Goal: Navigation & Orientation: Find specific page/section

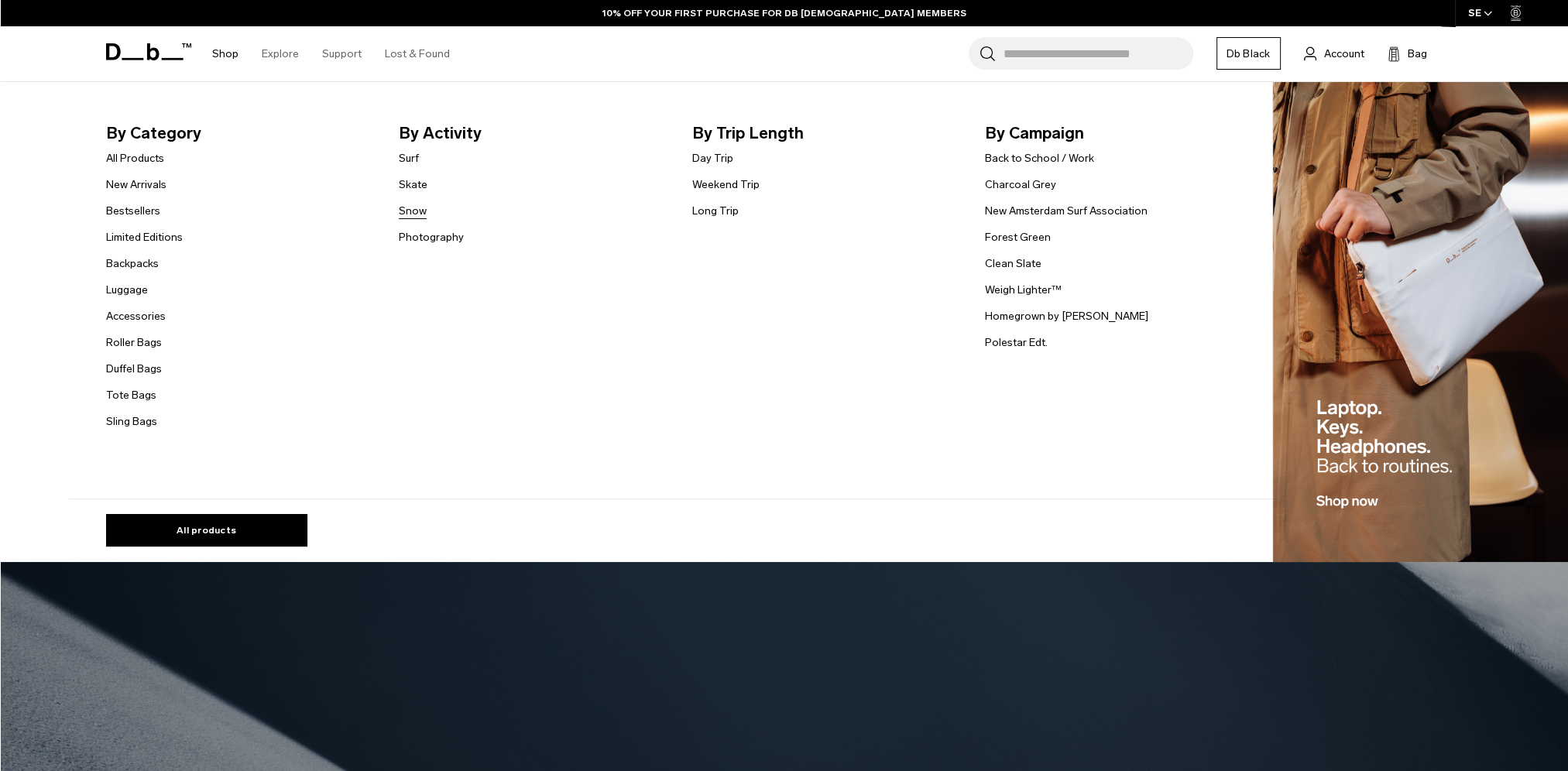
click at [418, 211] on link "Snow" at bounding box center [413, 211] width 28 height 16
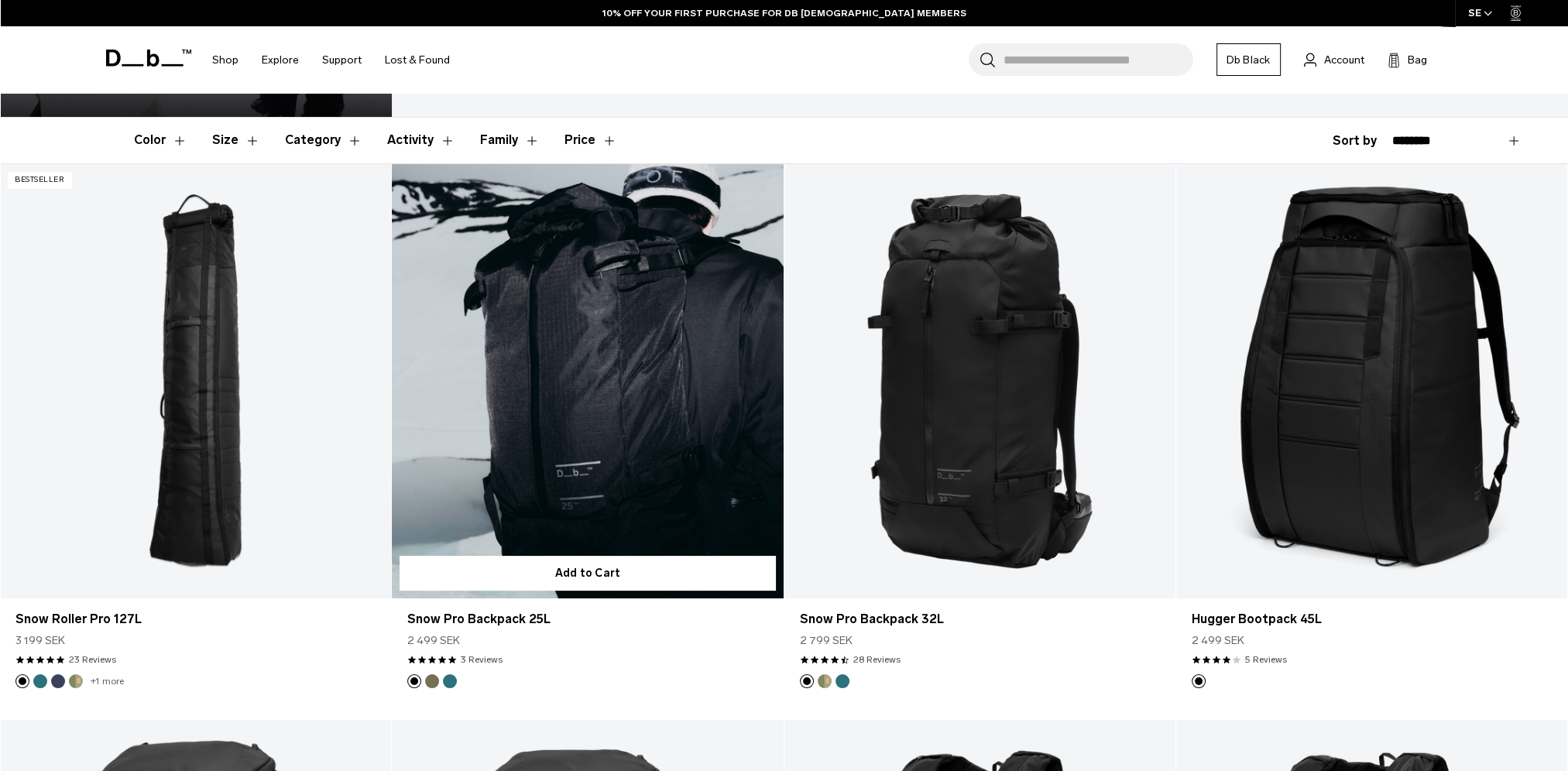
click at [445, 683] on button "Midnight Teal" at bounding box center [450, 681] width 14 height 14
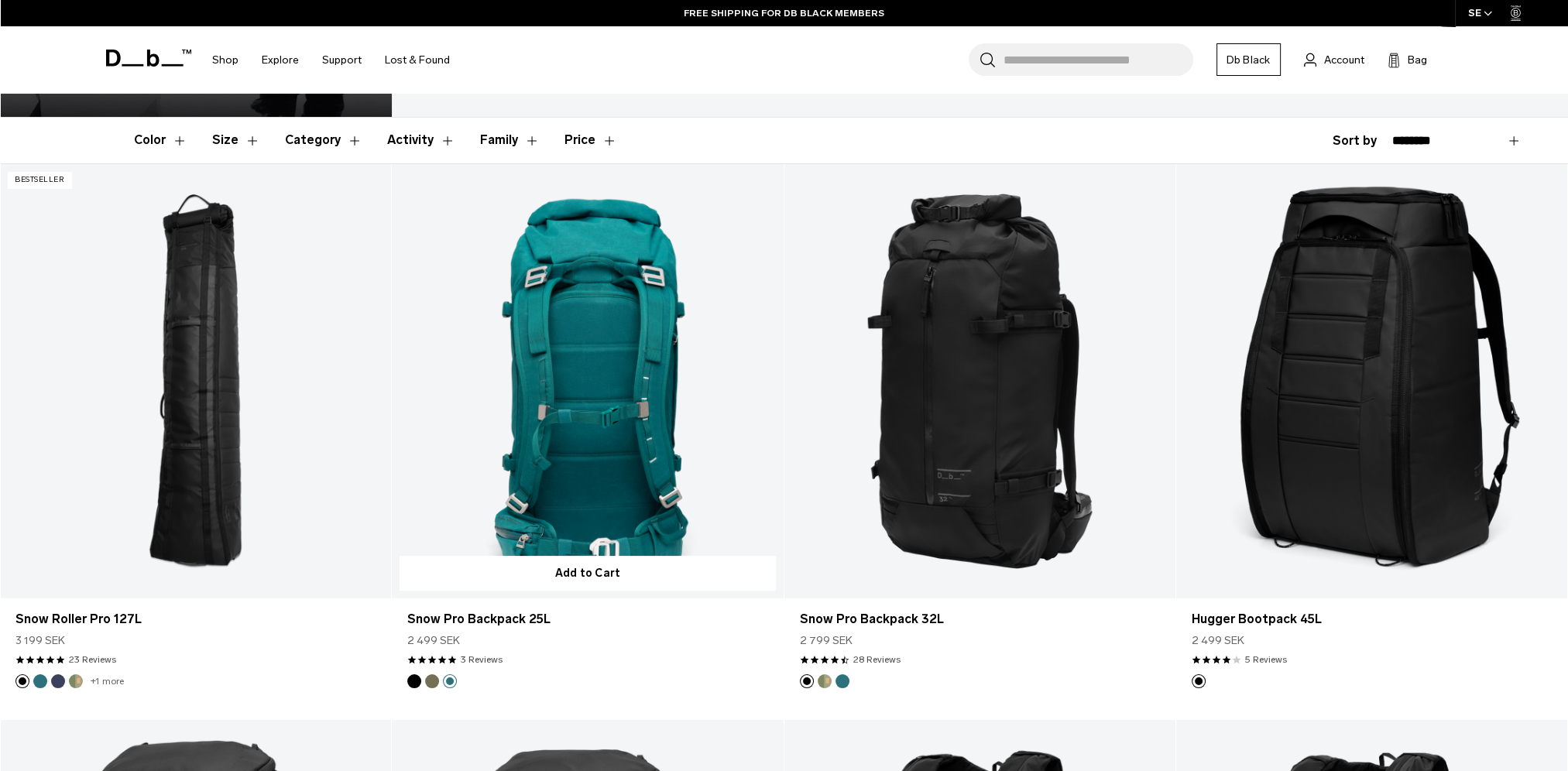
click at [428, 683] on button "Mash Green" at bounding box center [432, 681] width 14 height 14
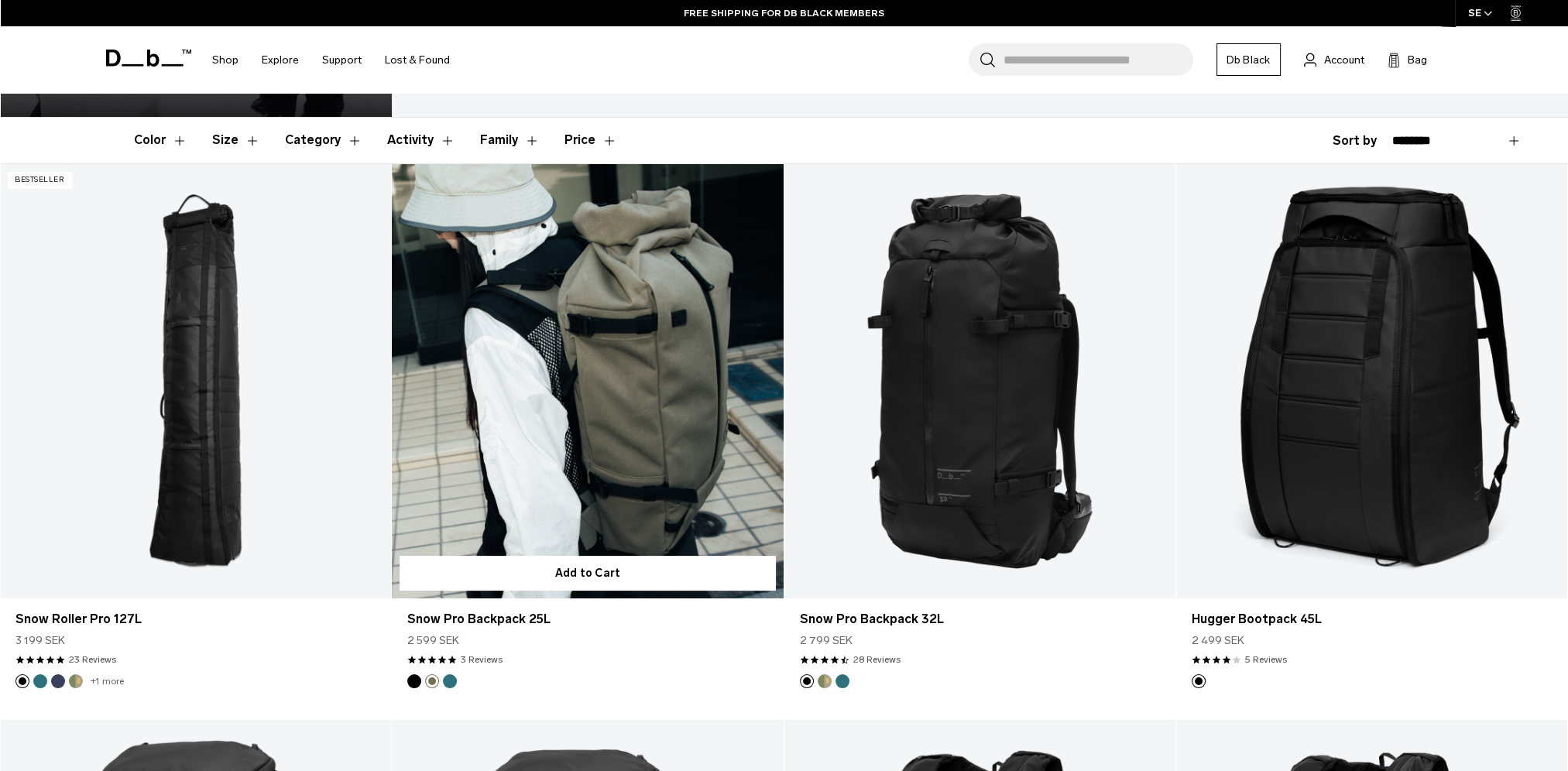
click at [408, 680] on button "Black Out" at bounding box center [414, 681] width 14 height 14
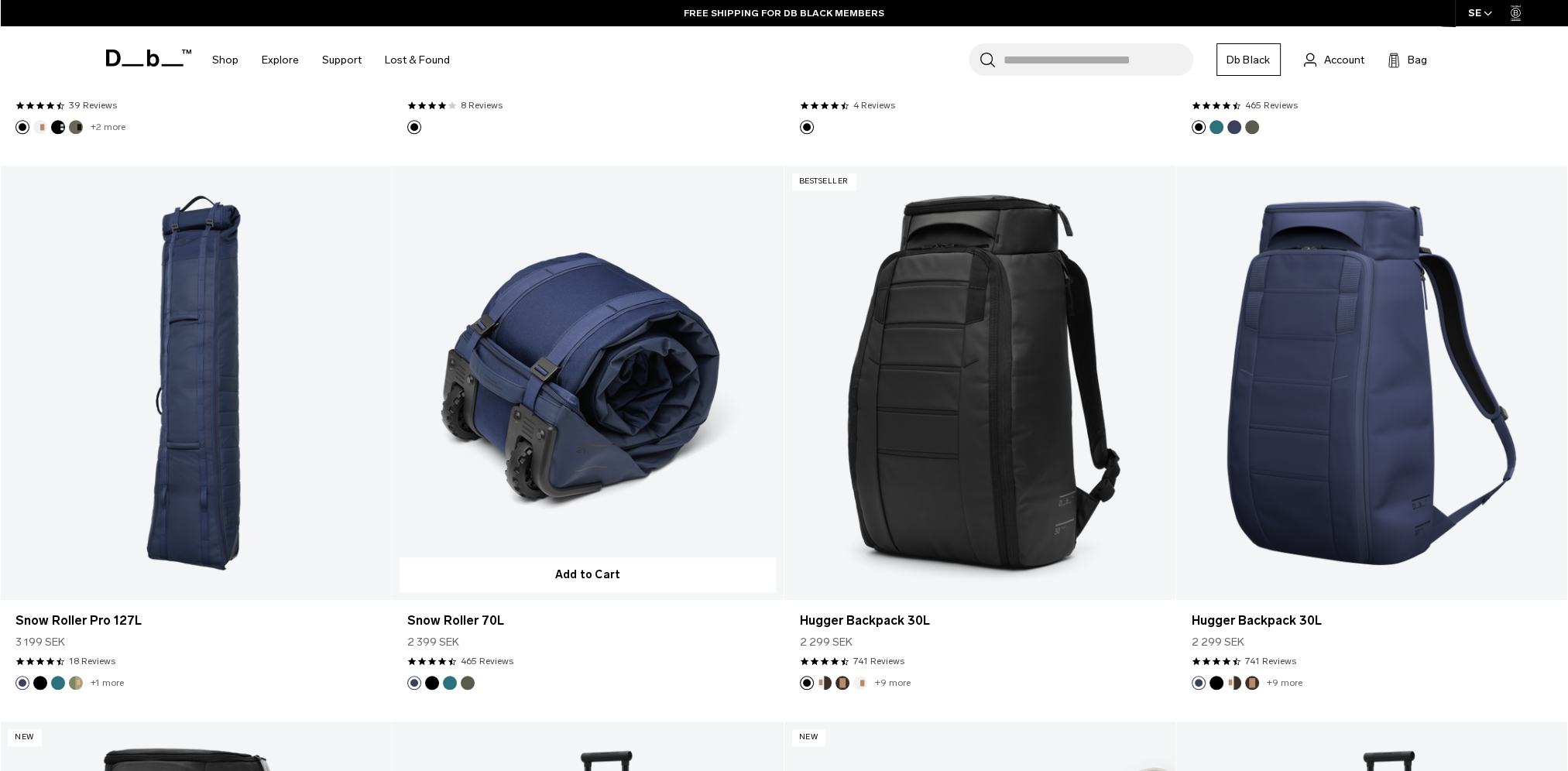
scroll to position [2013, 0]
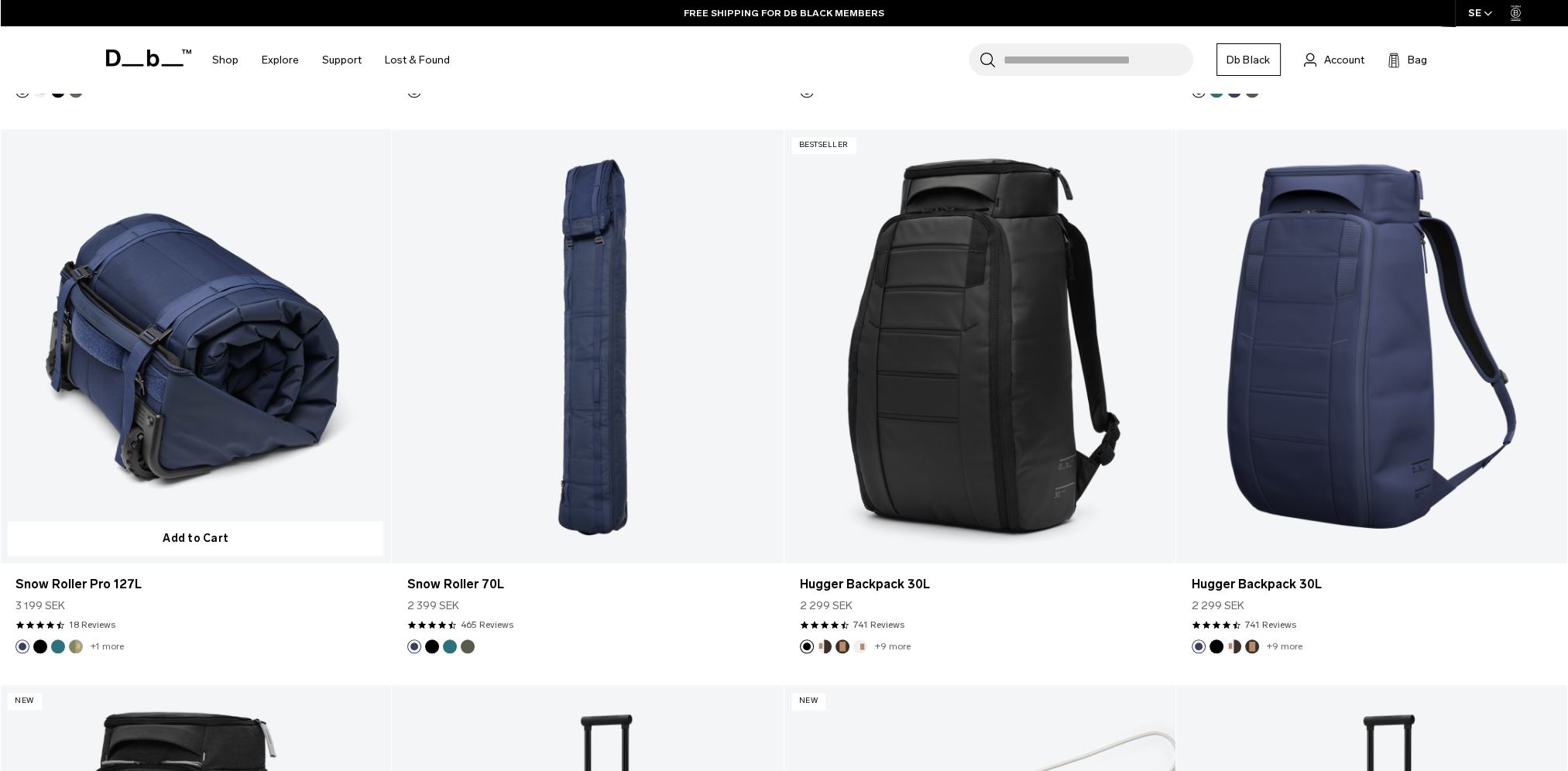
click at [77, 644] on button "Db x Beyond Medals" at bounding box center [76, 647] width 14 height 14
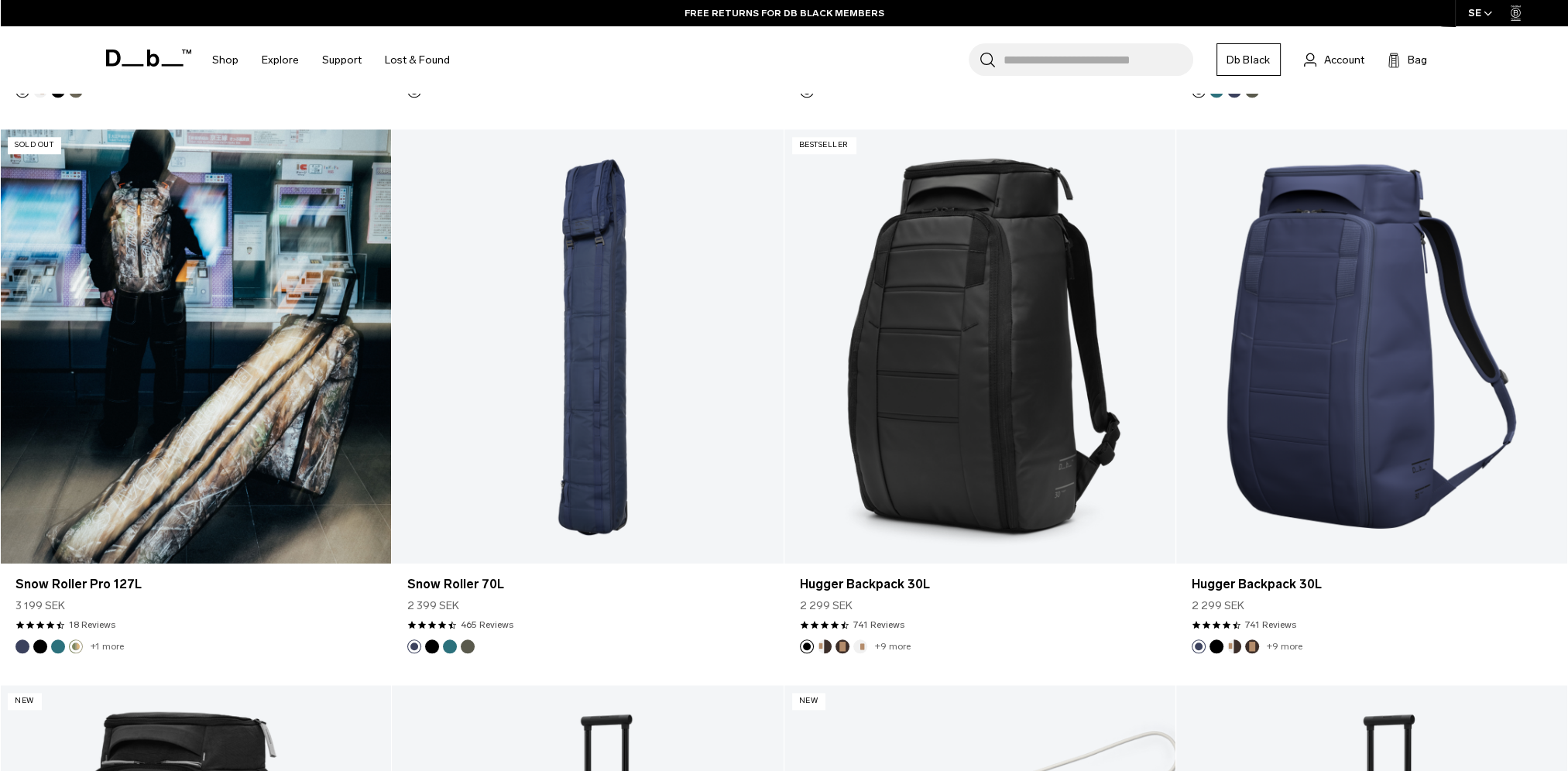
click at [59, 644] on button "Midnight Teal" at bounding box center [58, 647] width 14 height 14
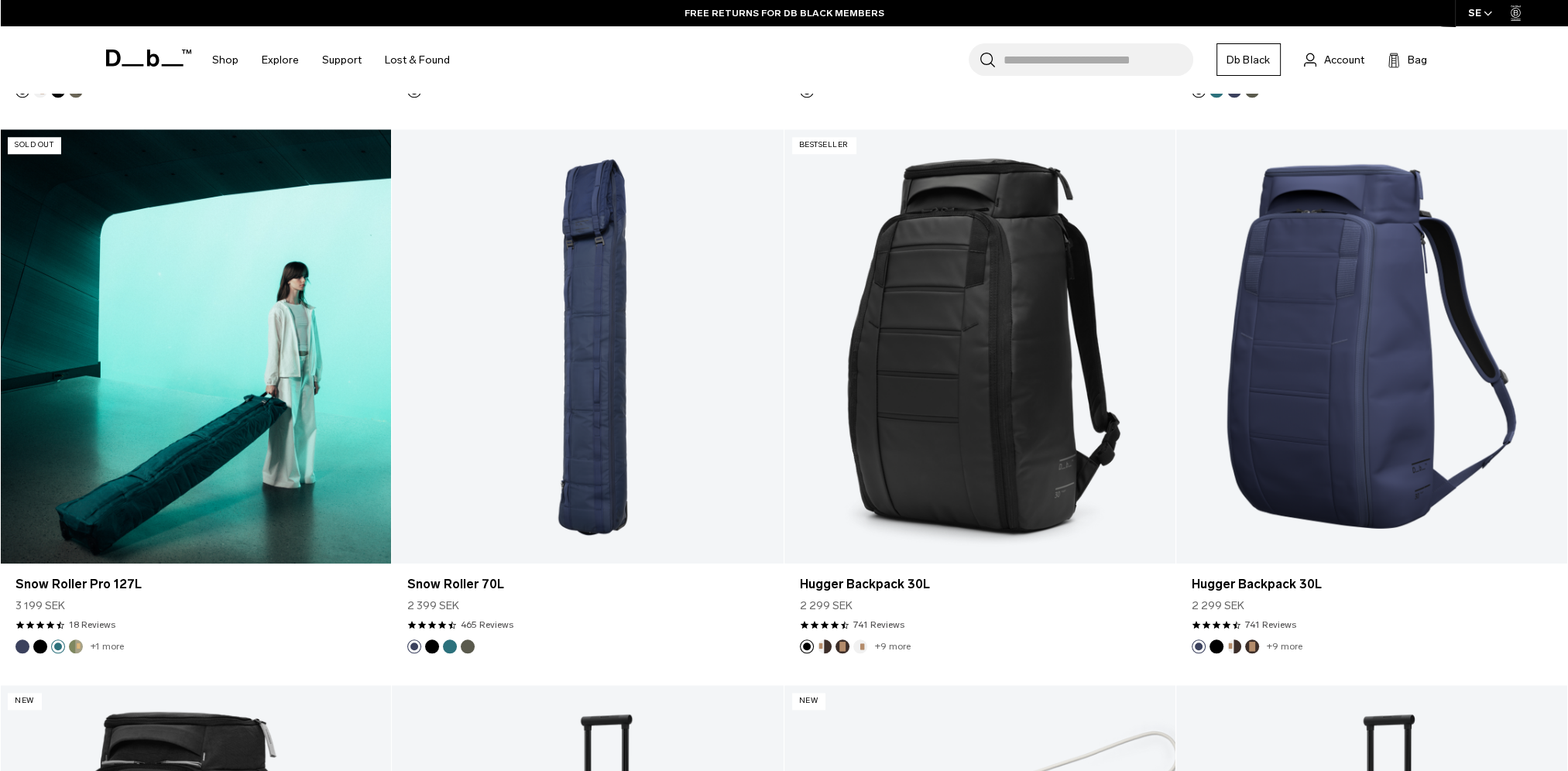
click at [43, 645] on button "Black Out" at bounding box center [41, 647] width 14 height 14
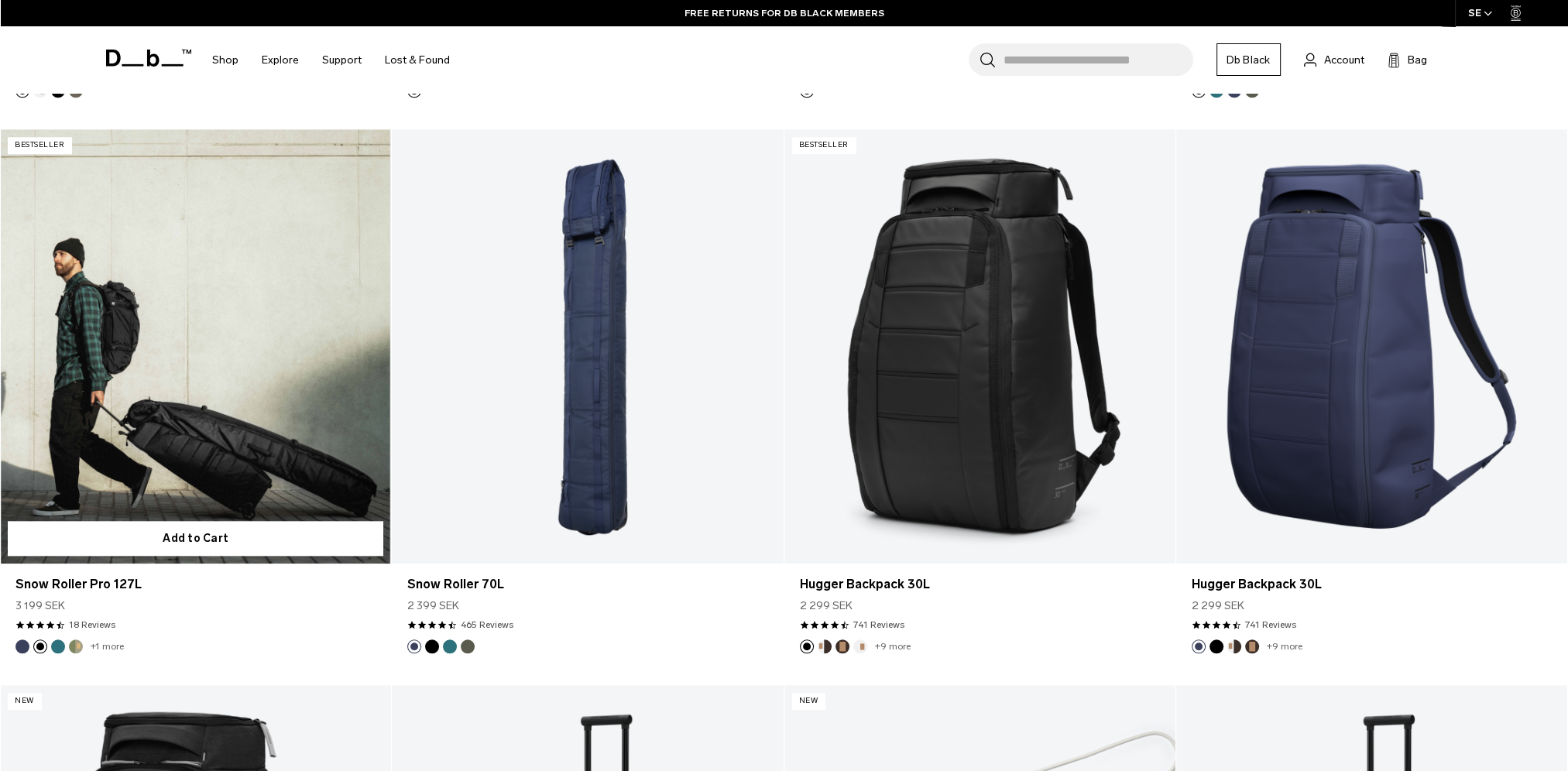
click at [24, 646] on button "Blue Hour" at bounding box center [23, 647] width 14 height 14
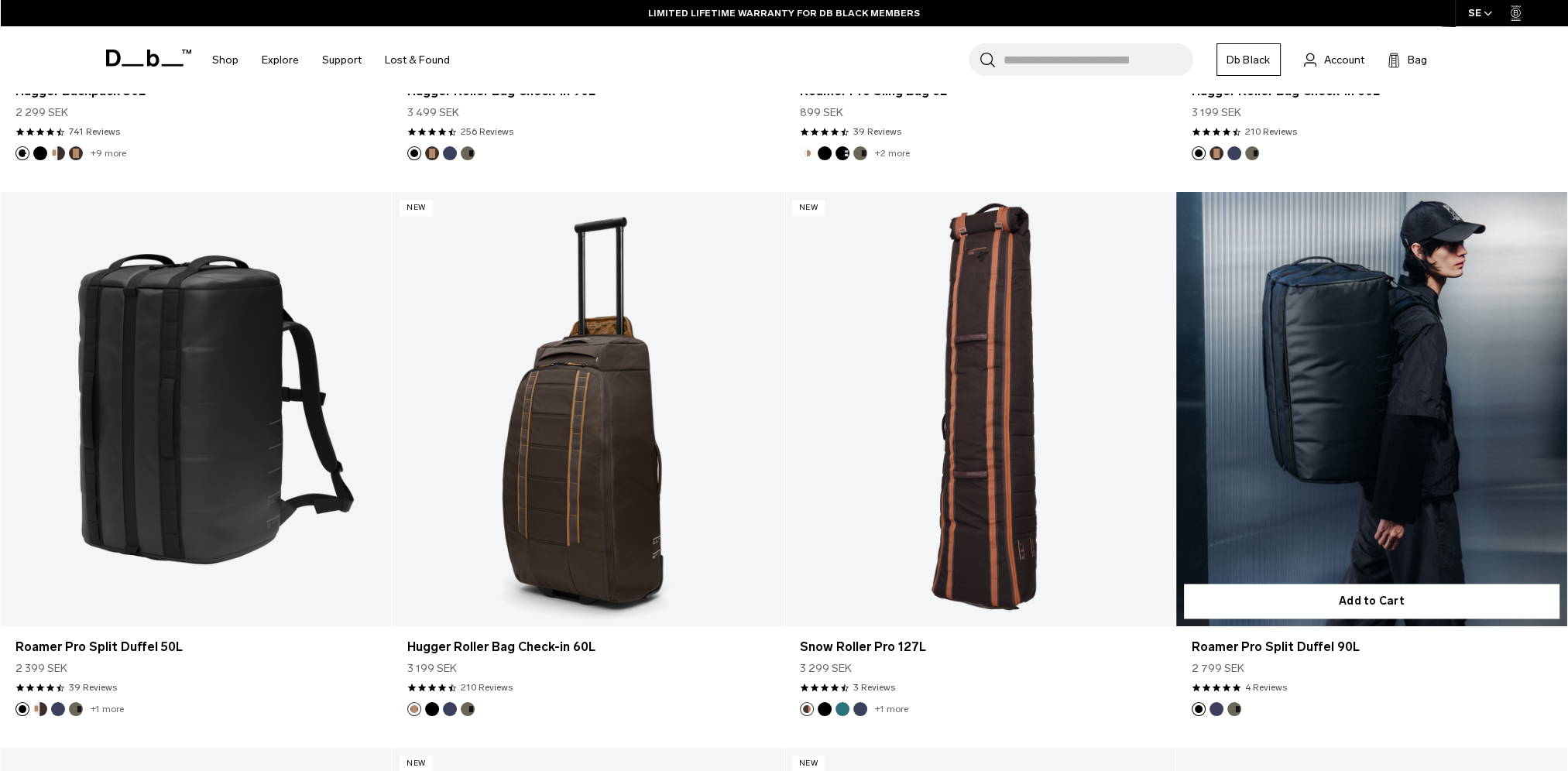
scroll to position [3097, 0]
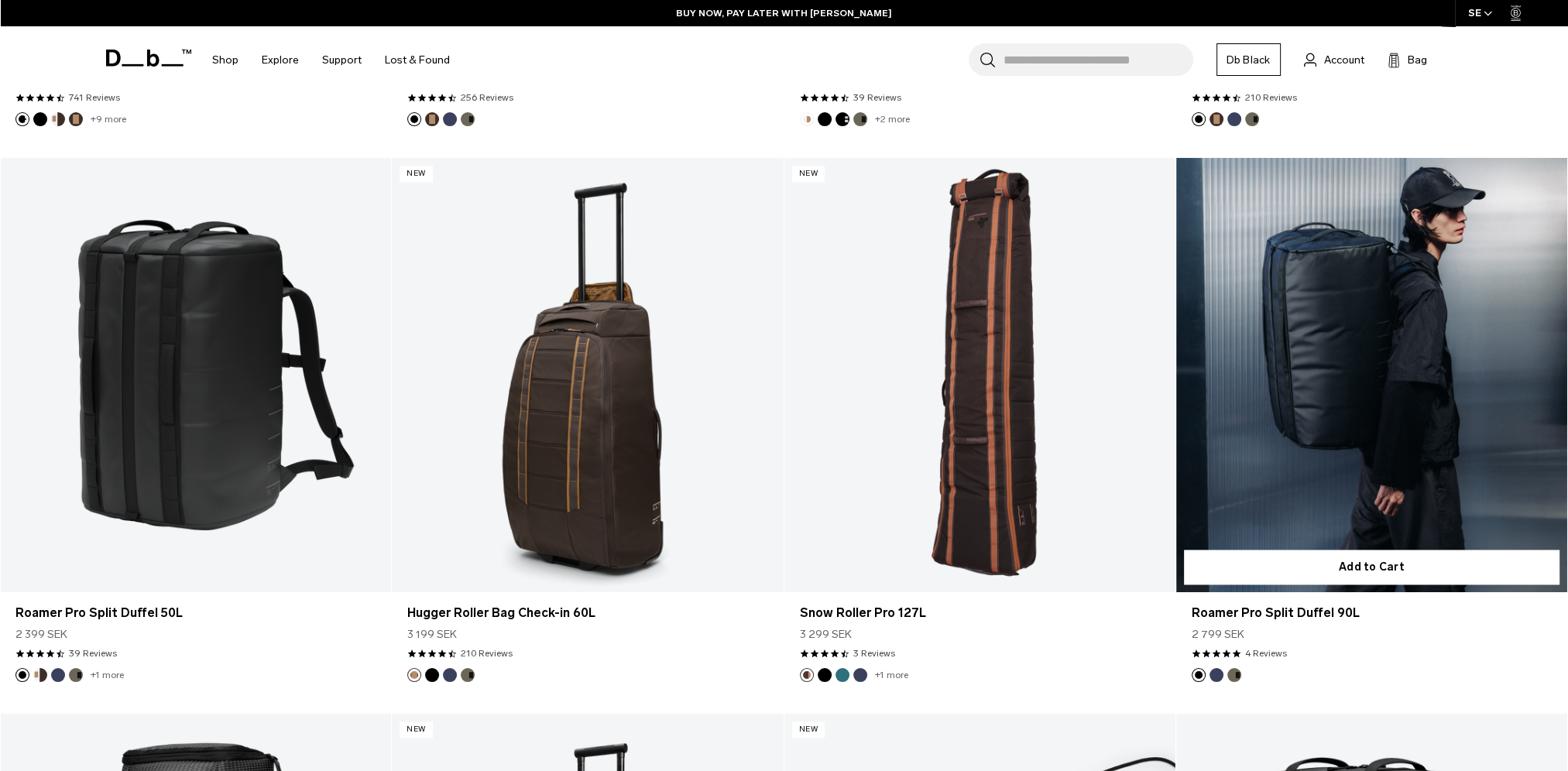
click at [1236, 673] on button "Forest Green" at bounding box center [1235, 675] width 14 height 14
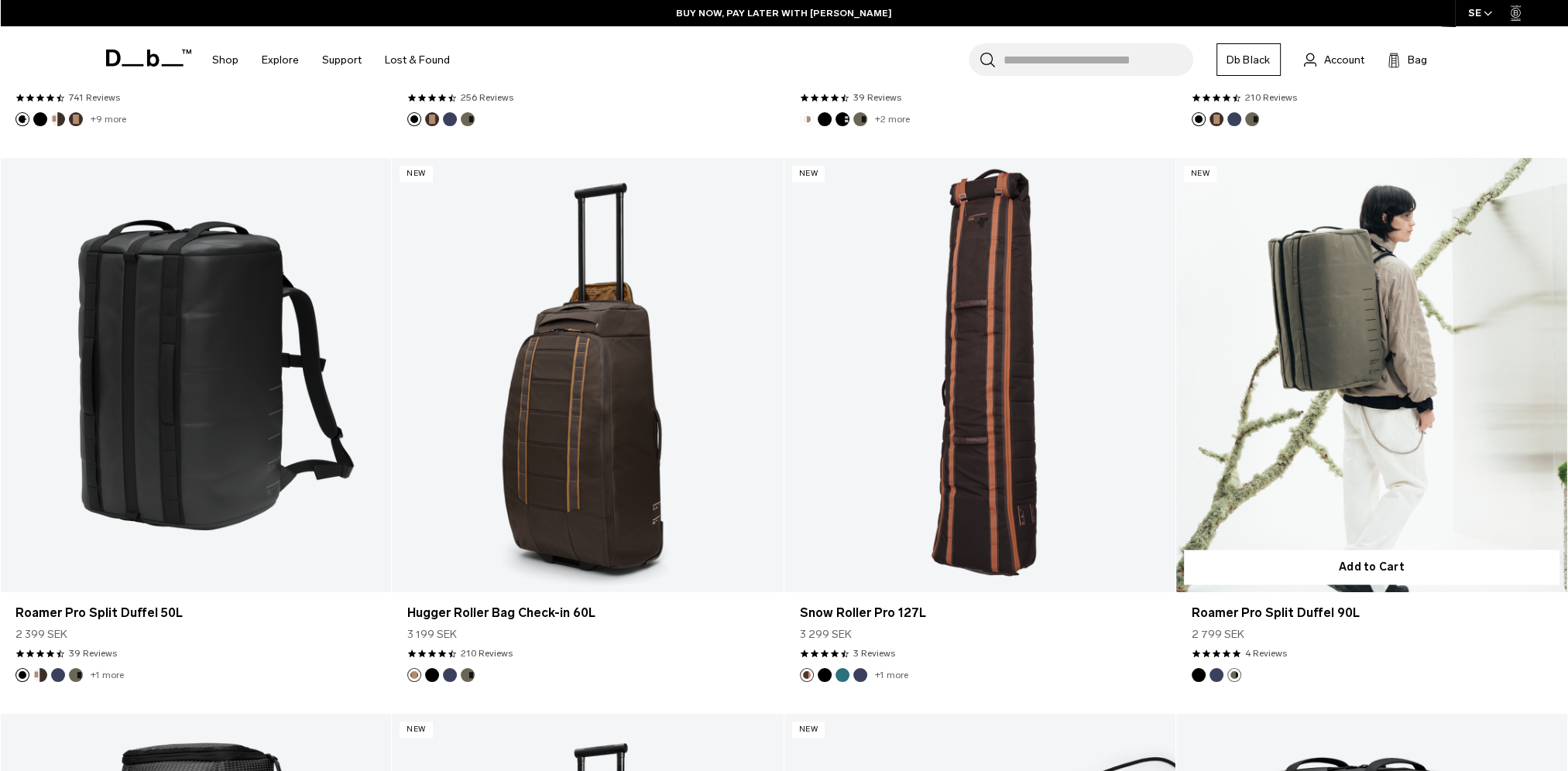
click at [1221, 672] on button "Blue Hour" at bounding box center [1217, 675] width 14 height 14
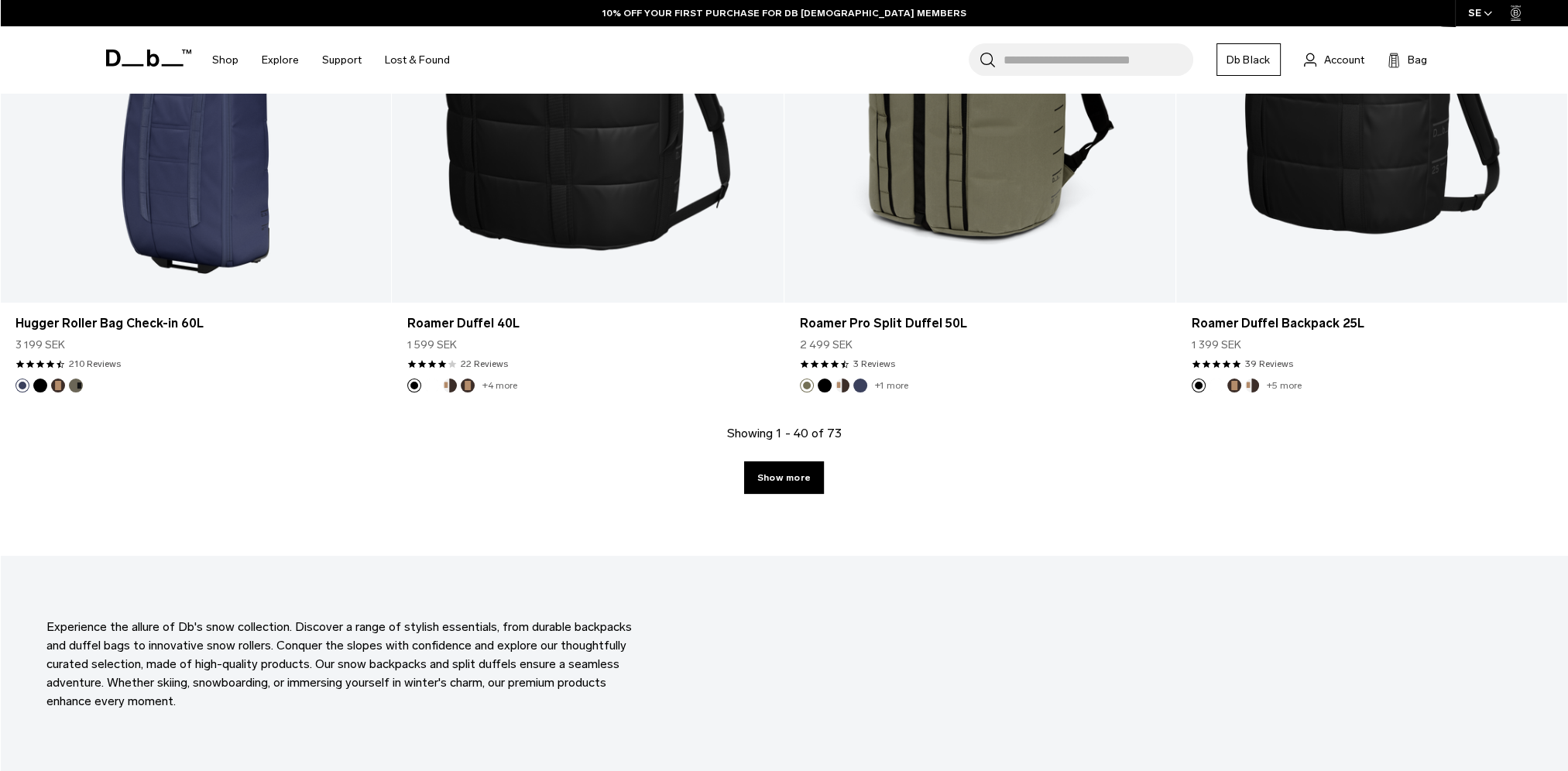
scroll to position [5498, 0]
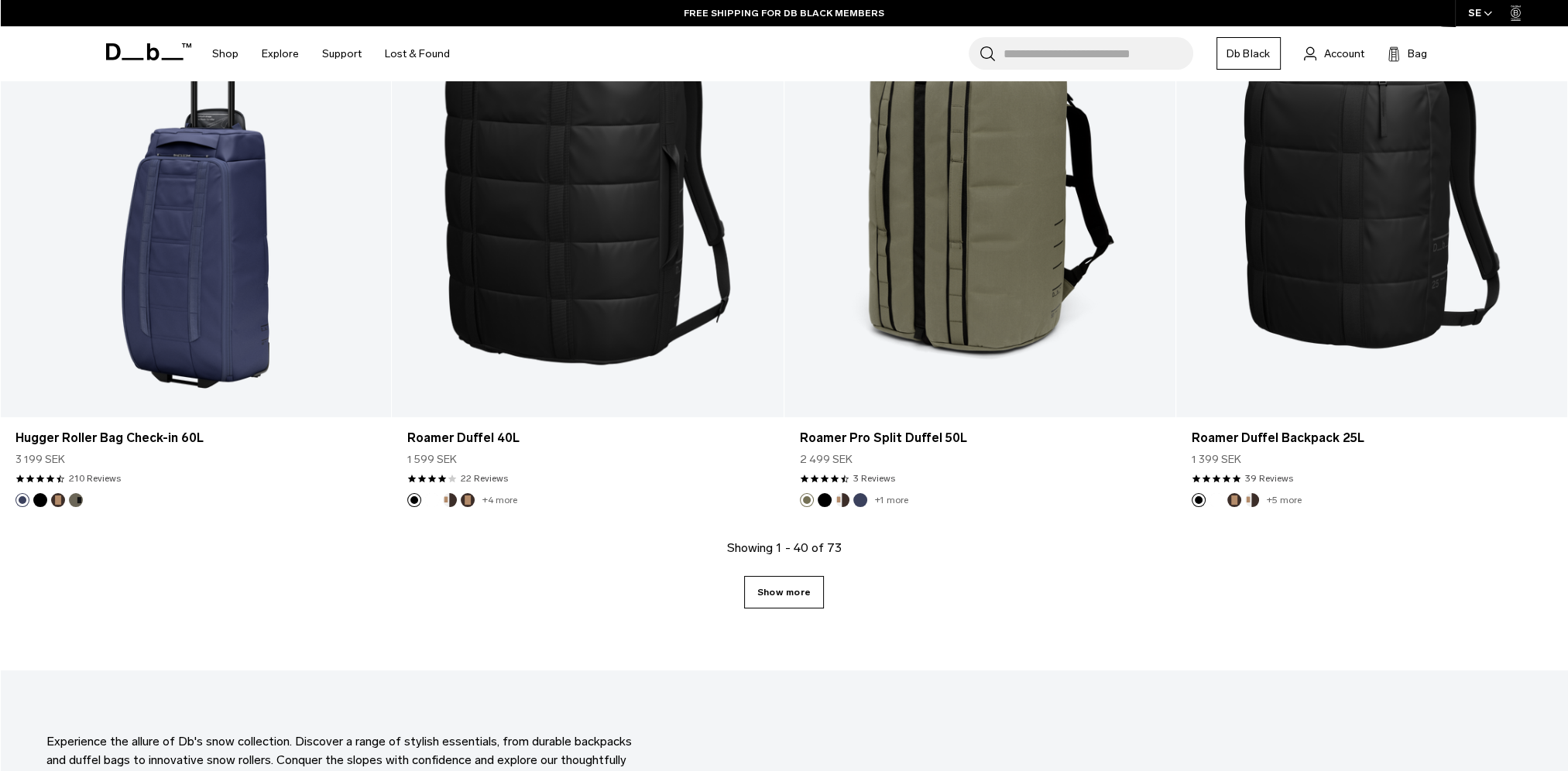
click at [815, 591] on link "Show more" at bounding box center [784, 592] width 80 height 33
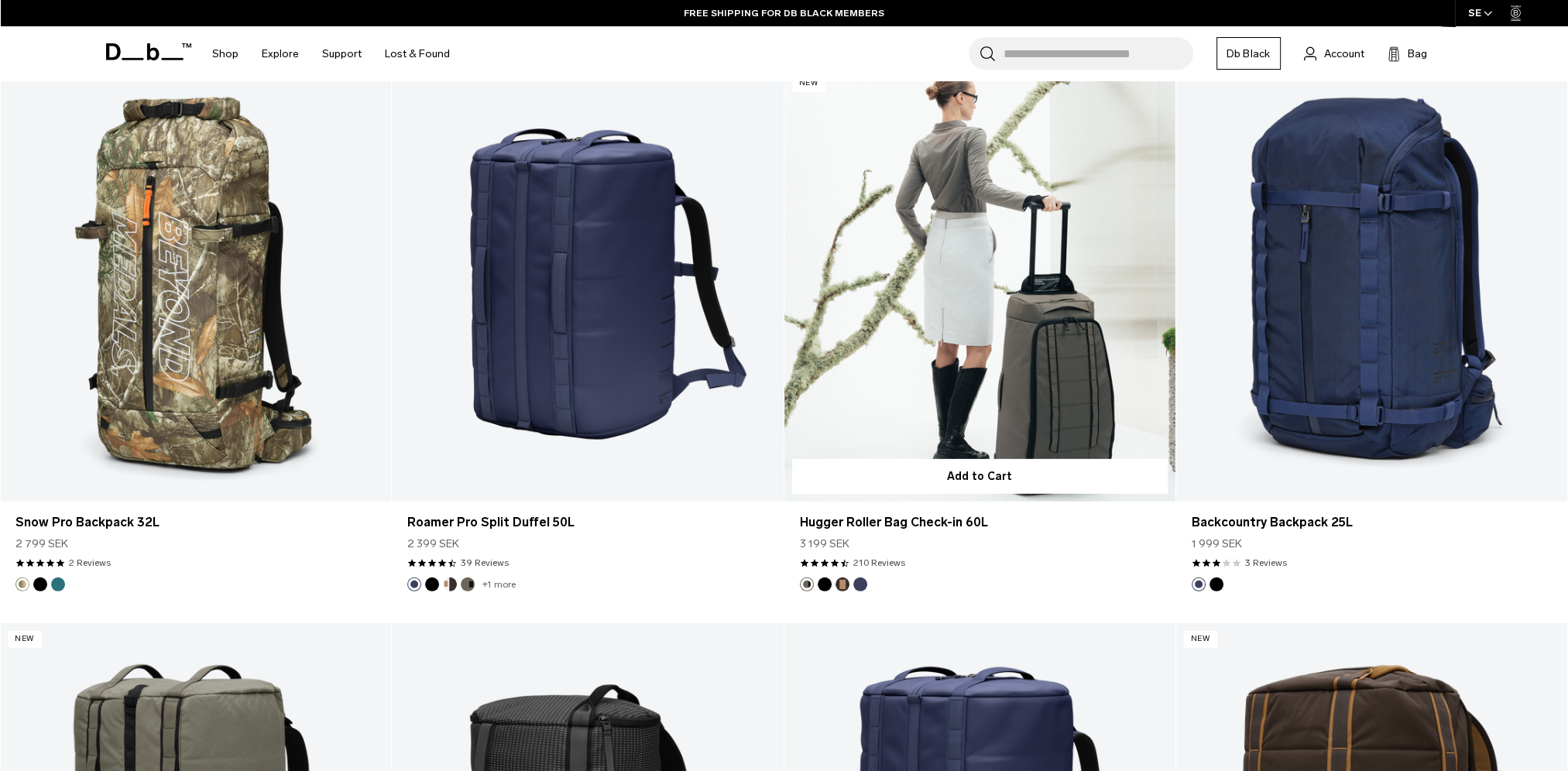
scroll to position [5935, 0]
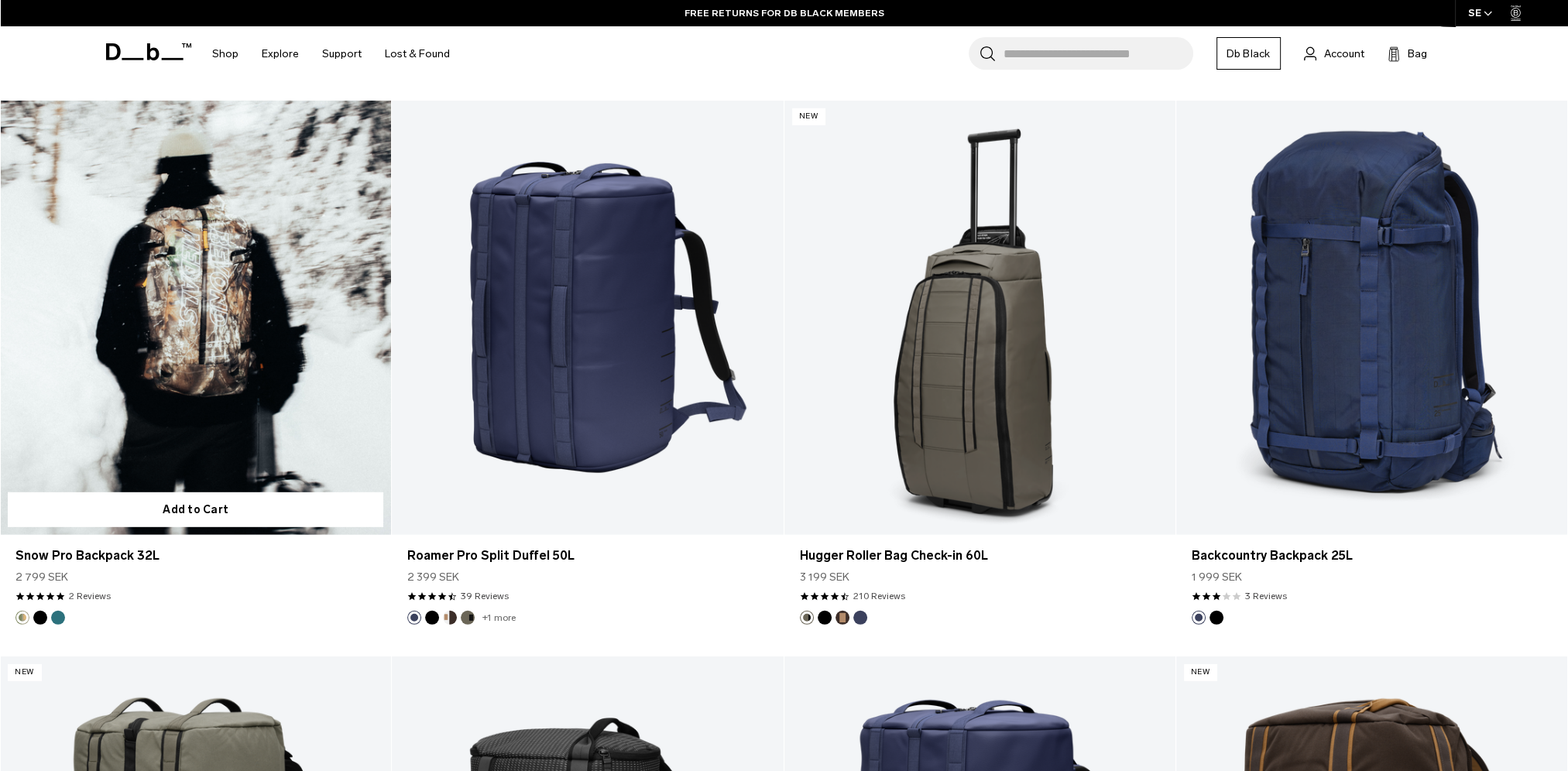
click at [39, 621] on button "Black Out" at bounding box center [41, 618] width 14 height 14
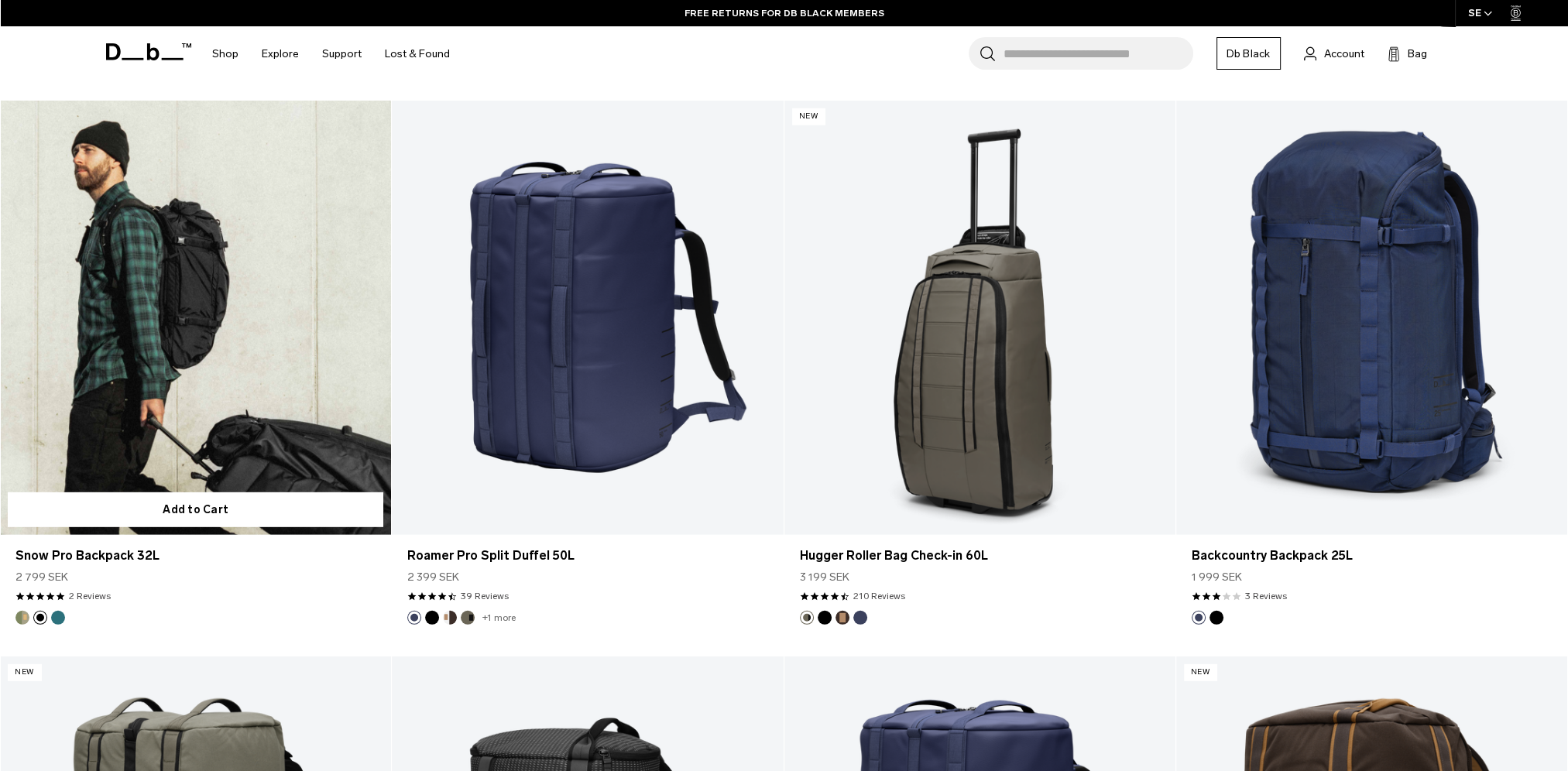
click at [65, 616] on footer at bounding box center [195, 618] width 391 height 14
click at [62, 615] on button "Midnight Teal" at bounding box center [58, 618] width 14 height 14
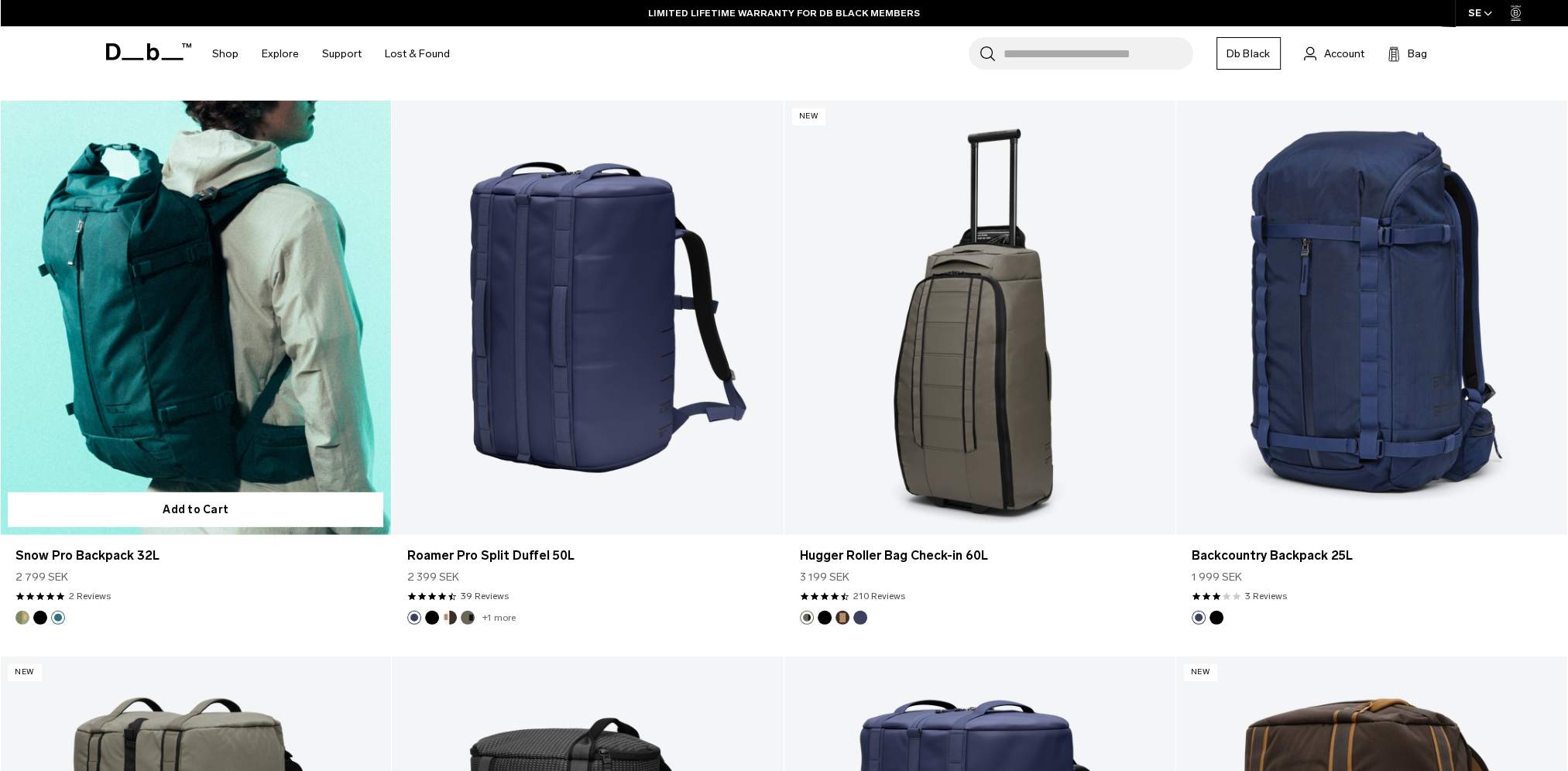
click at [39, 613] on button "Black Out" at bounding box center [41, 618] width 14 height 14
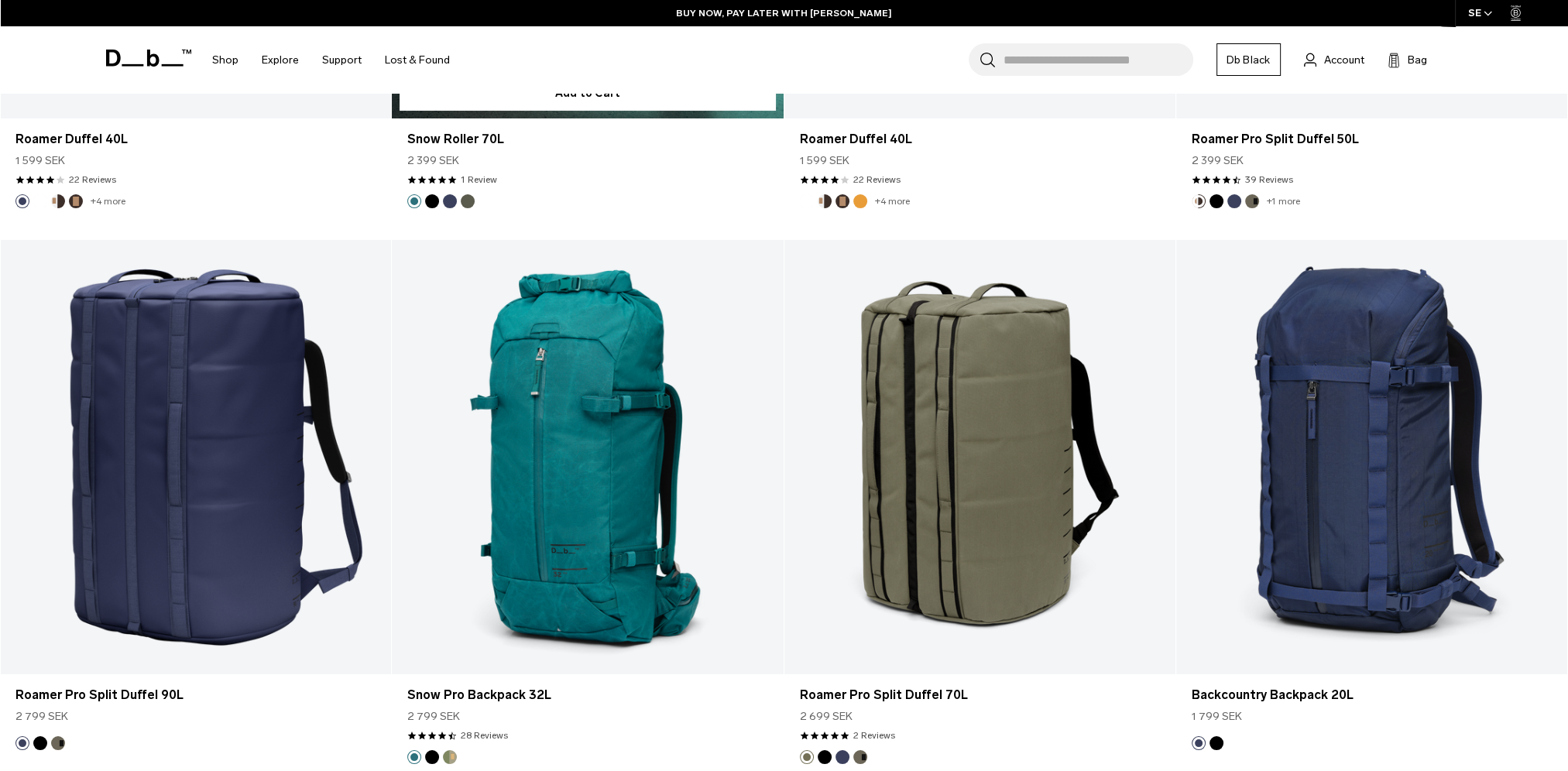
scroll to position [7872, 0]
